Goal: Information Seeking & Learning: Learn about a topic

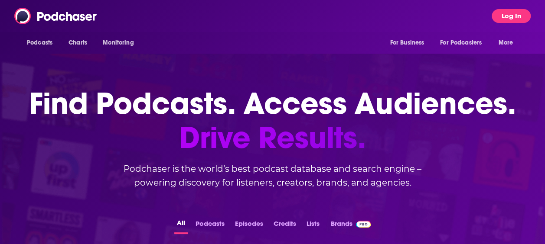
click at [511, 14] on button "Log In" at bounding box center [510, 16] width 39 height 14
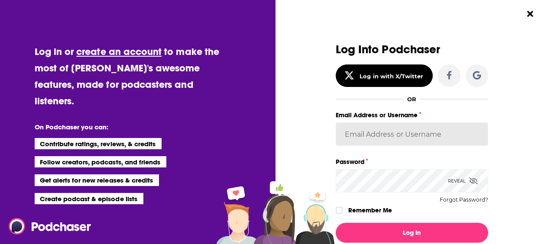
type input "ShailiPriya"
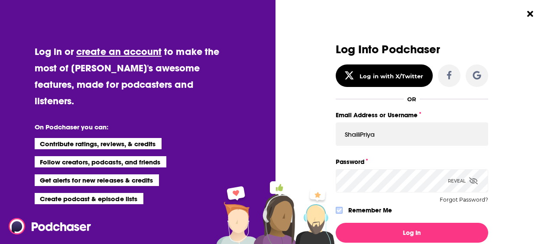
click at [337, 211] on icon "Dialog" at bounding box center [339, 210] width 5 height 5
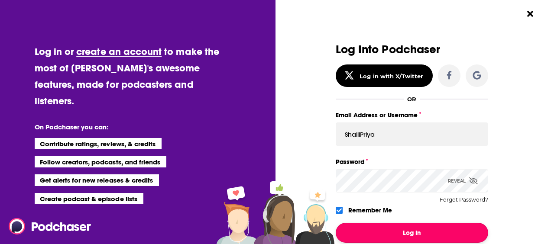
click at [405, 231] on button "Log In" at bounding box center [412, 233] width 153 height 20
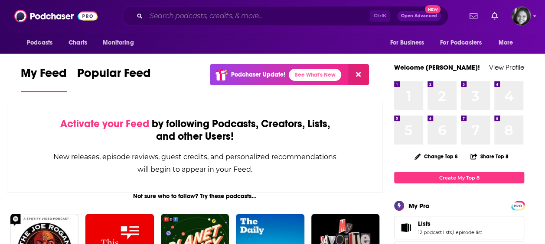
click at [249, 16] on input "Search podcasts, credits, & more..." at bounding box center [258, 16] width 224 height 14
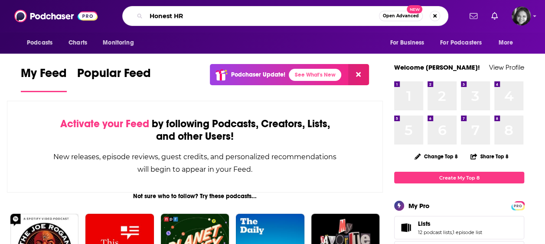
type input "Honest HR"
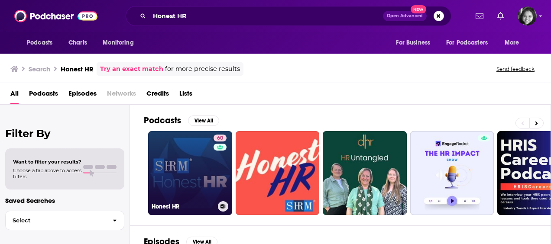
click at [210, 174] on link "60 Honest HR" at bounding box center [190, 173] width 84 height 84
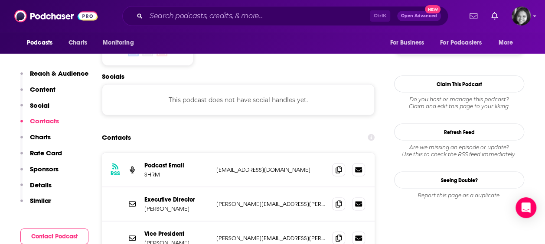
scroll to position [738, 0]
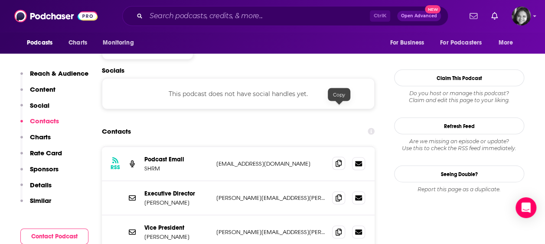
click at [338, 160] on icon at bounding box center [338, 163] width 6 height 7
click at [340, 194] on icon at bounding box center [338, 197] width 6 height 7
click at [340, 228] on icon at bounding box center [338, 231] width 6 height 7
click at [224, 13] on input "Search podcasts, credits, & more..." at bounding box center [258, 16] width 224 height 14
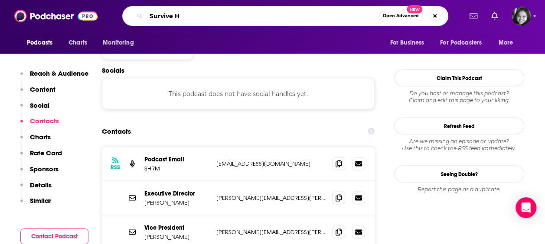
type input "Survive HR"
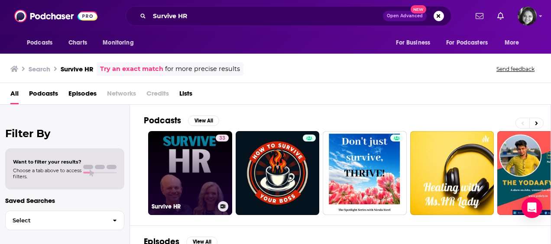
click at [188, 160] on link "33 Survive HR" at bounding box center [190, 173] width 84 height 84
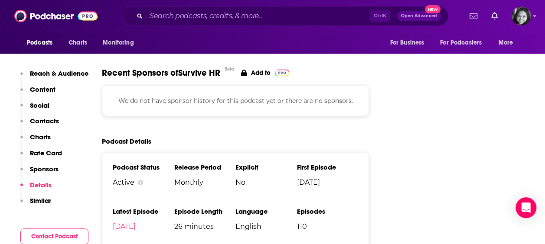
scroll to position [1045, 0]
